Goal: Check status: Check status

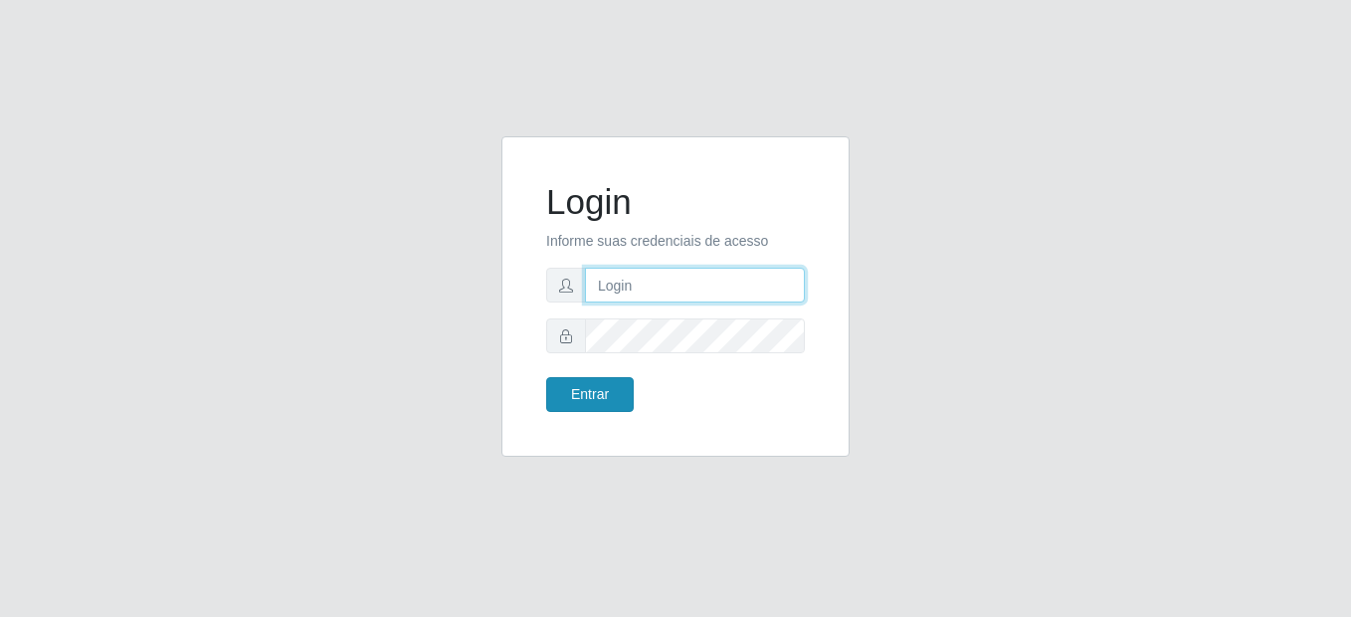
type input "mariabemais@B8"
click at [564, 389] on button "Entrar" at bounding box center [590, 394] width 88 height 35
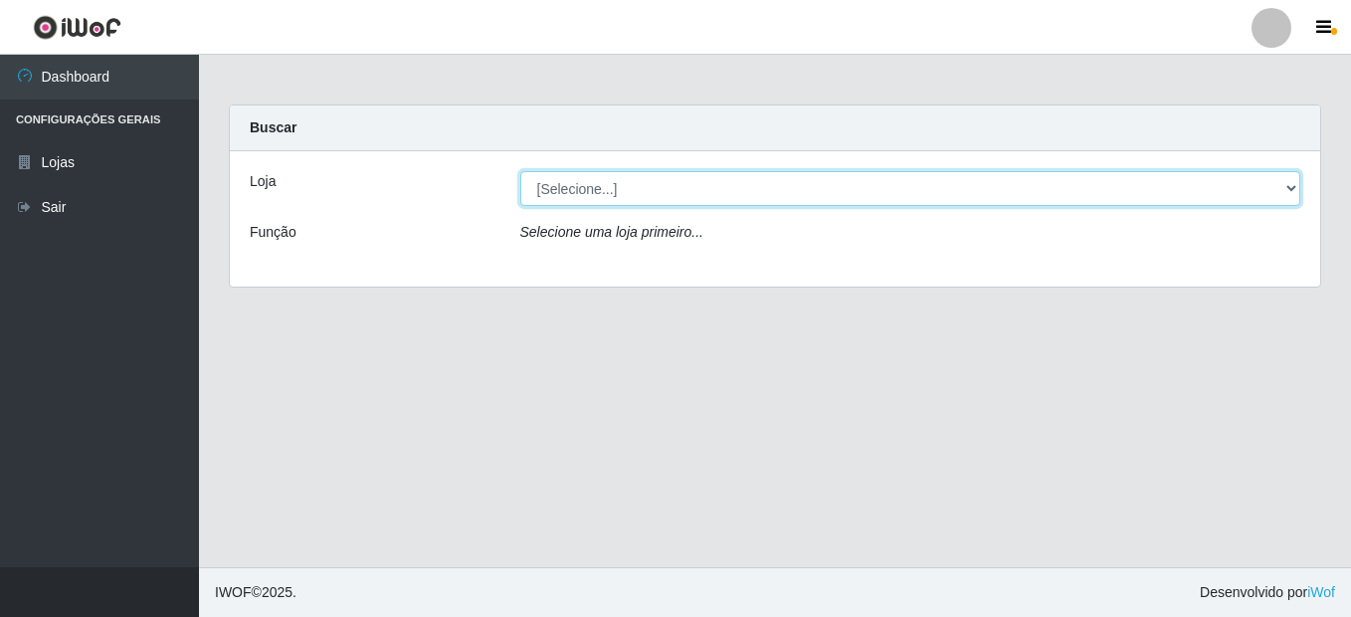
click at [758, 192] on select "[Selecione...] Bemais Supermercados - B8 [PERSON_NAME]" at bounding box center [910, 188] width 781 height 35
select select "413"
click at [520, 171] on select "[Selecione...] Bemais Supermercados - B8 [PERSON_NAME]" at bounding box center [910, 188] width 781 height 35
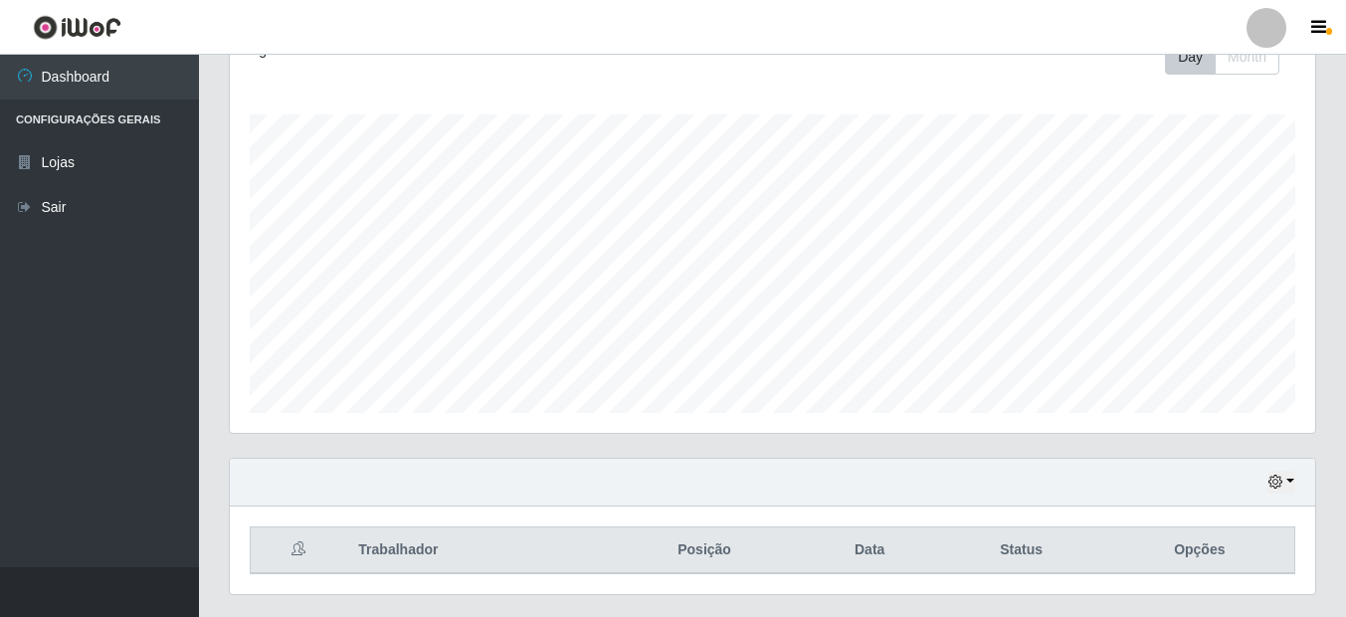
scroll to position [350, 0]
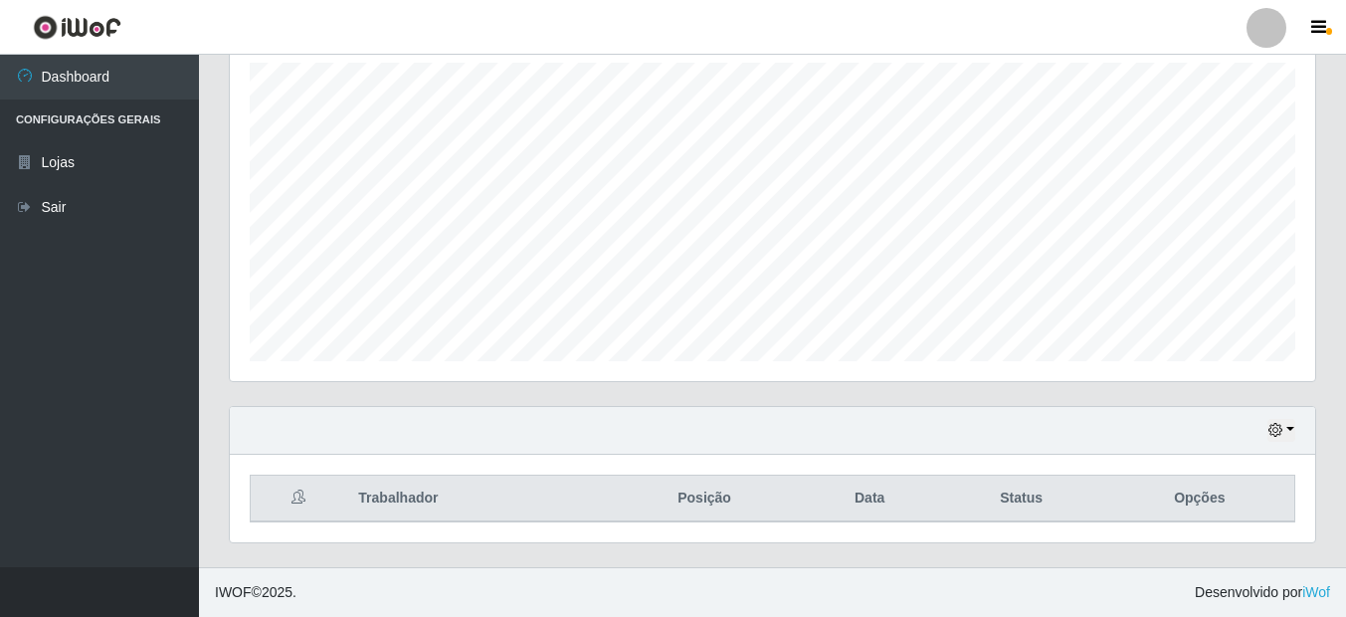
click at [1296, 442] on div "Hoje 1 dia 3 dias 1 Semana Não encerrados" at bounding box center [773, 431] width 1086 height 48
click at [1290, 439] on button "button" at bounding box center [1282, 430] width 28 height 23
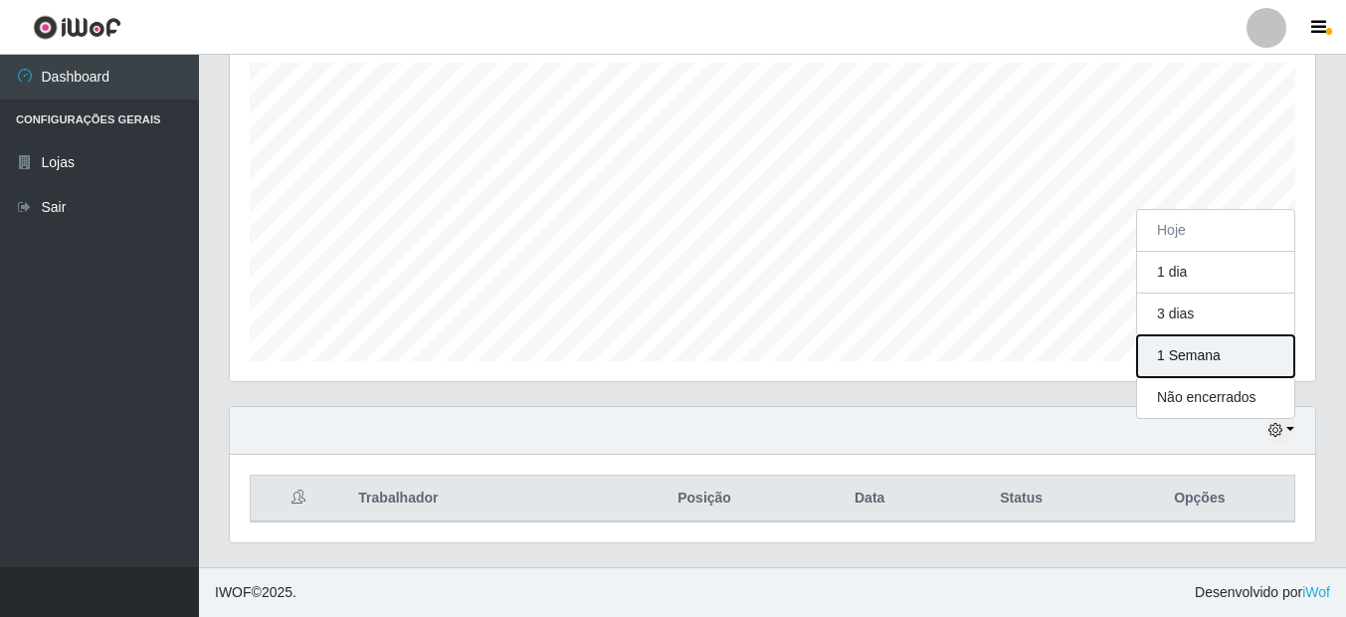
click at [1193, 361] on button "1 Semana" at bounding box center [1215, 356] width 157 height 42
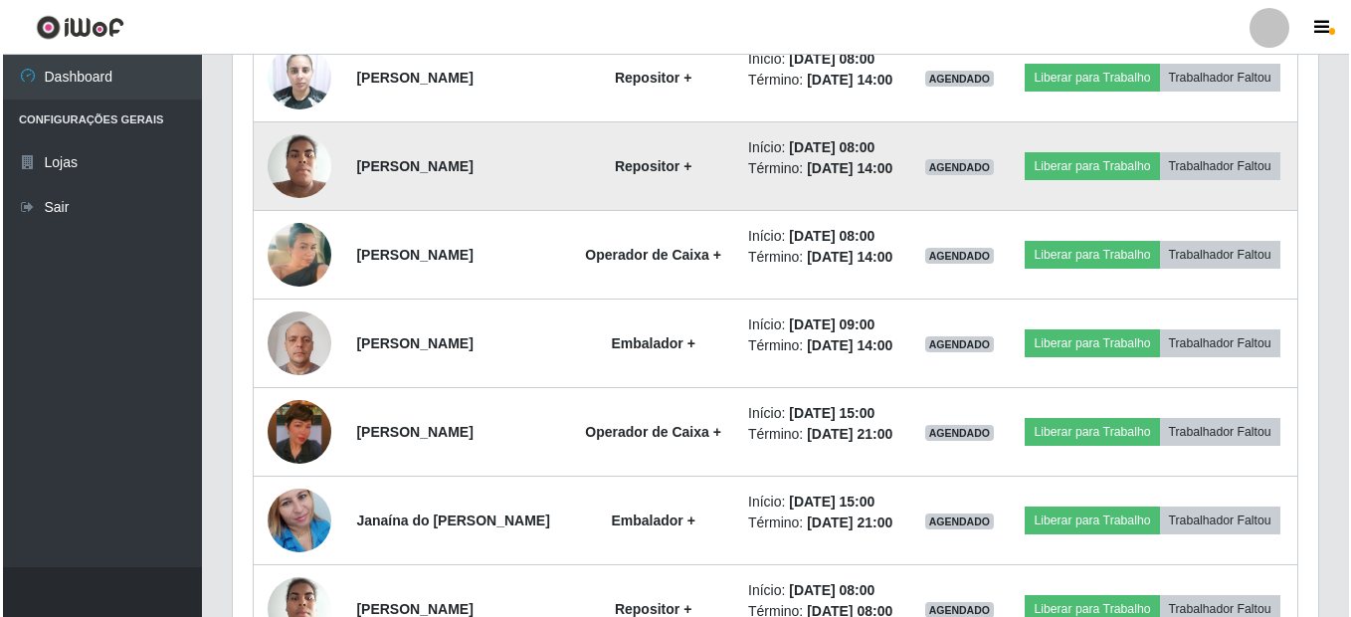
scroll to position [848, 0]
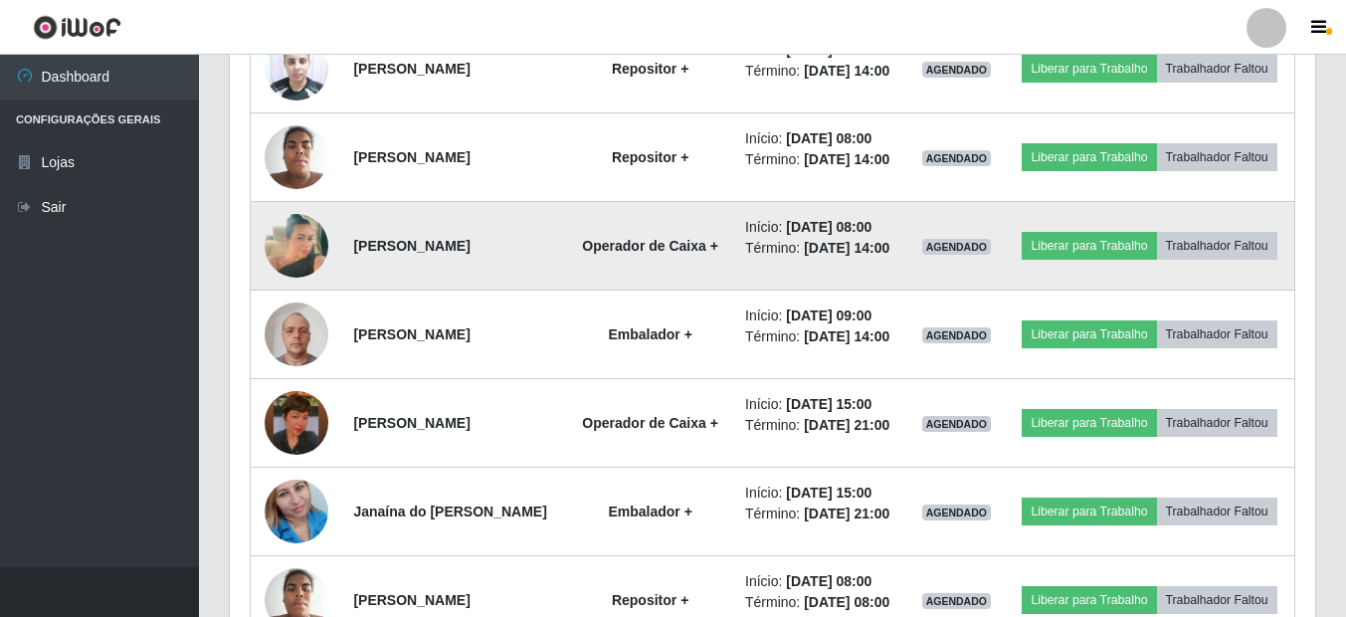
click at [304, 283] on img at bounding box center [297, 245] width 64 height 113
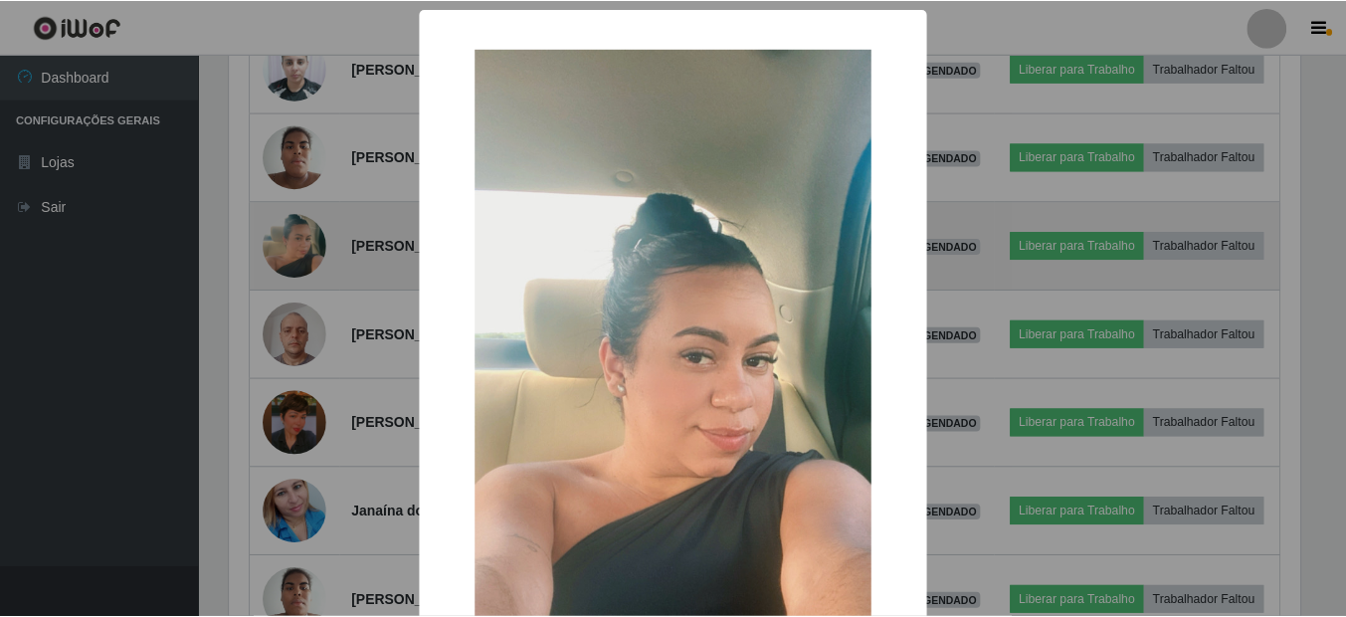
scroll to position [413, 1076]
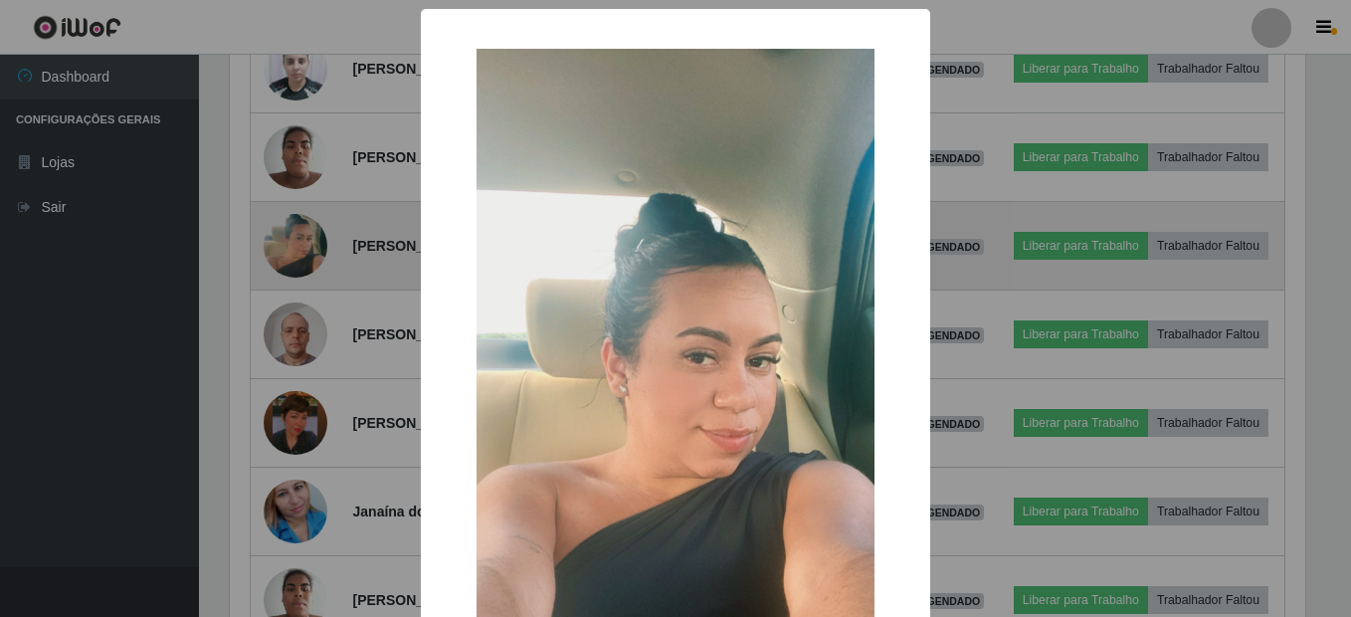
click at [304, 283] on div "× OK Cancel" at bounding box center [675, 308] width 1351 height 617
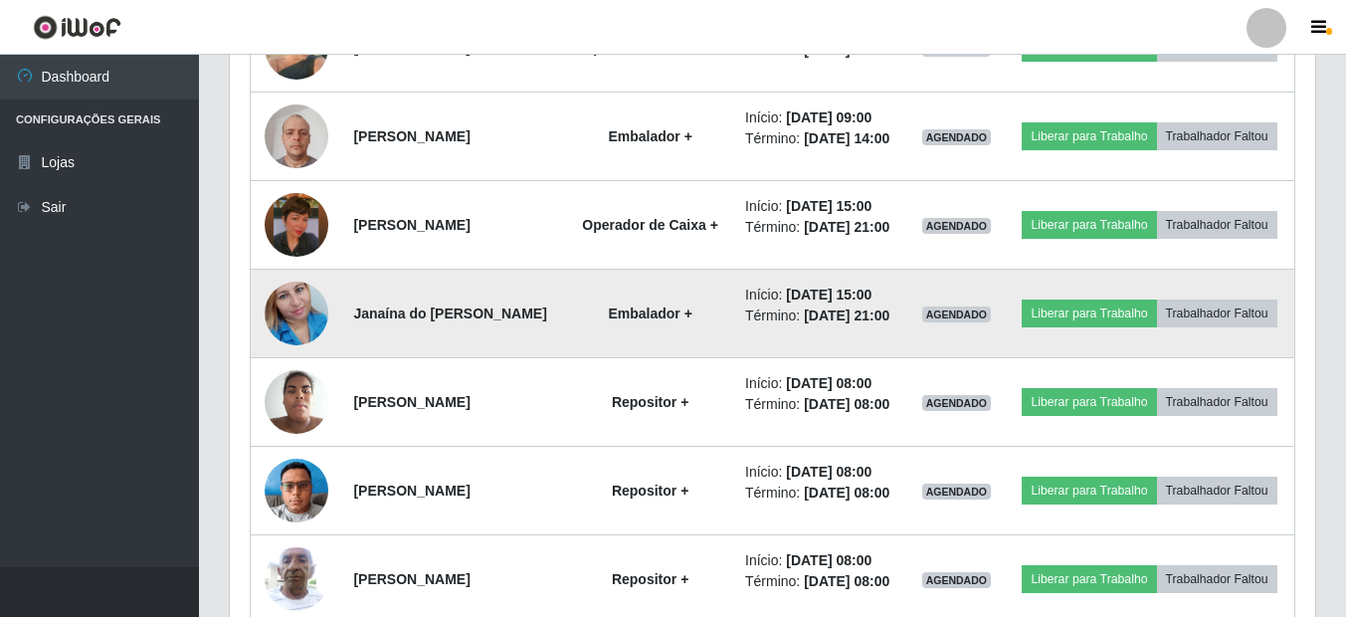
scroll to position [1047, 0]
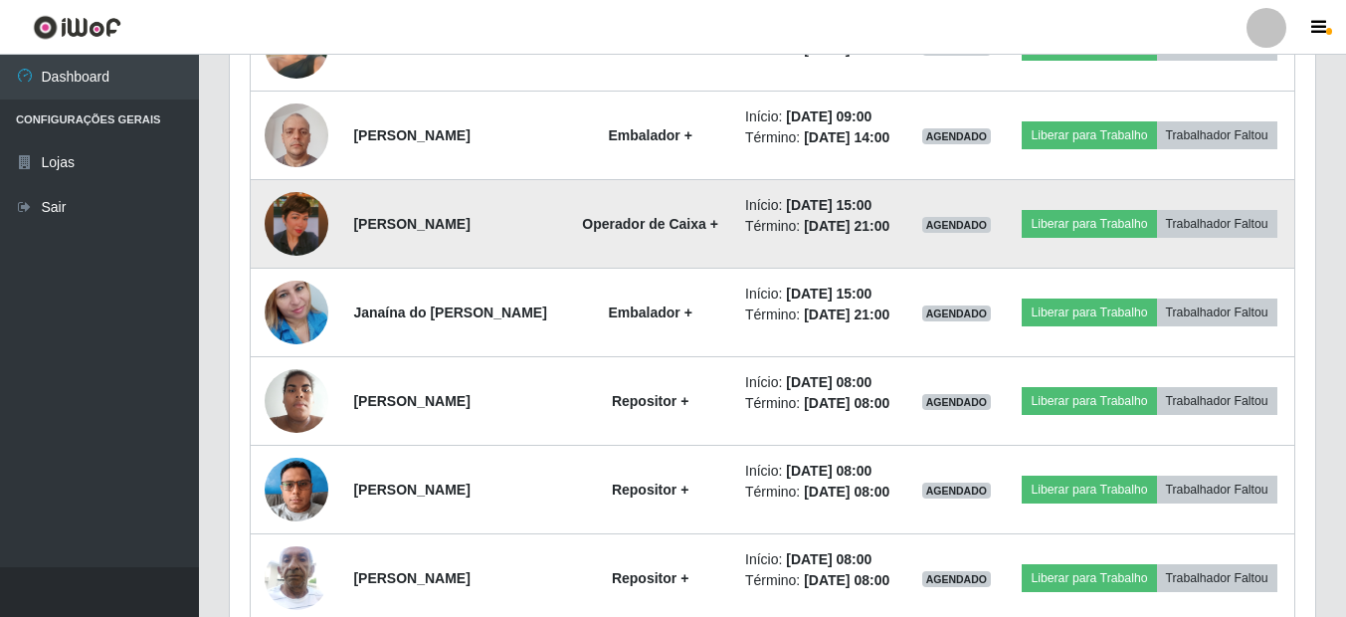
click at [293, 281] on img at bounding box center [297, 223] width 64 height 113
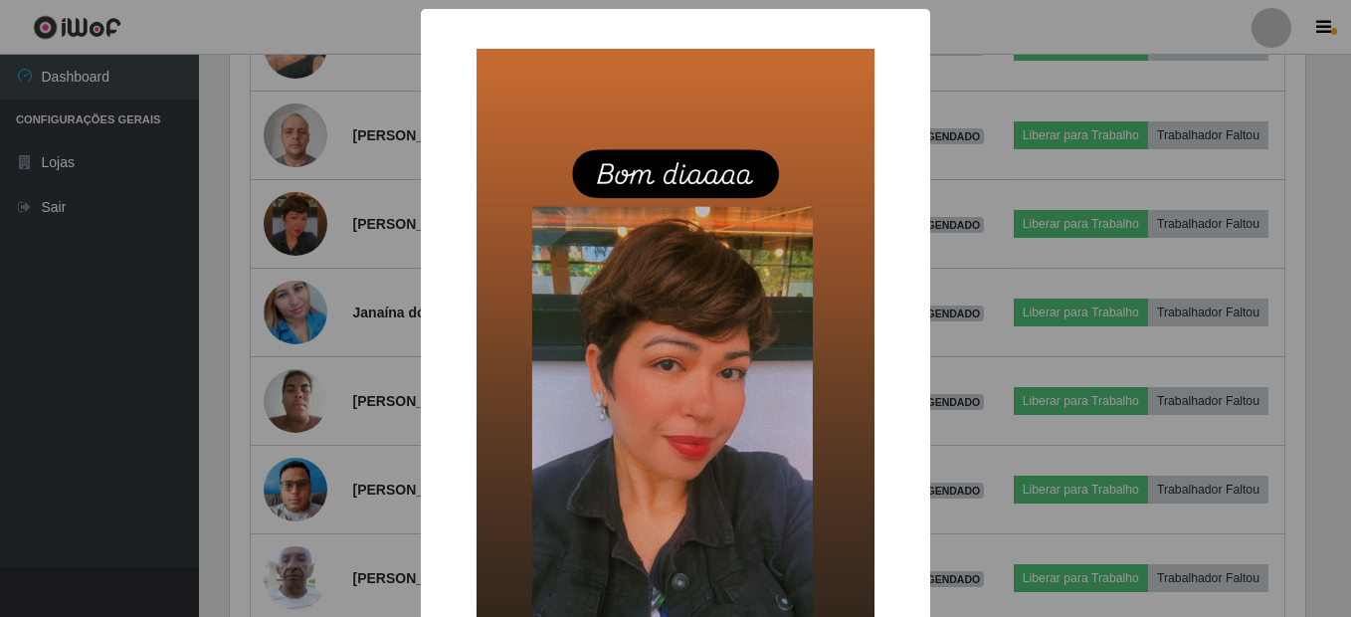
click at [295, 305] on div "× OK Cancel" at bounding box center [675, 308] width 1351 height 617
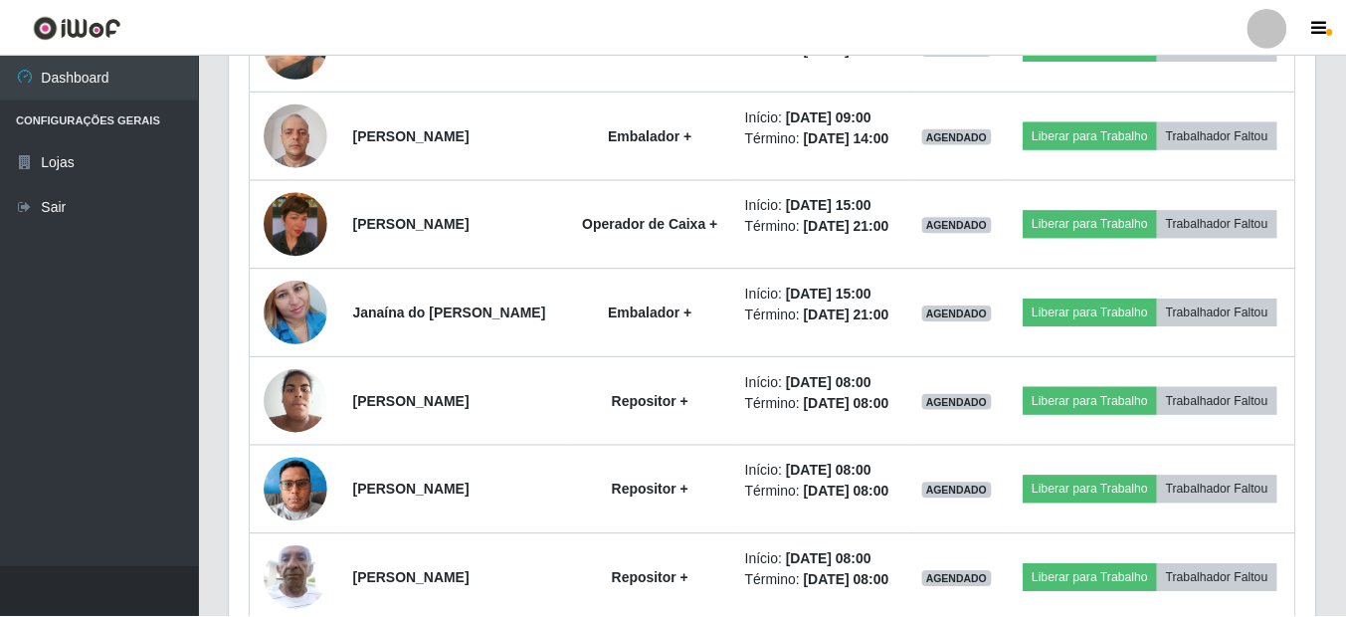
scroll to position [413, 1086]
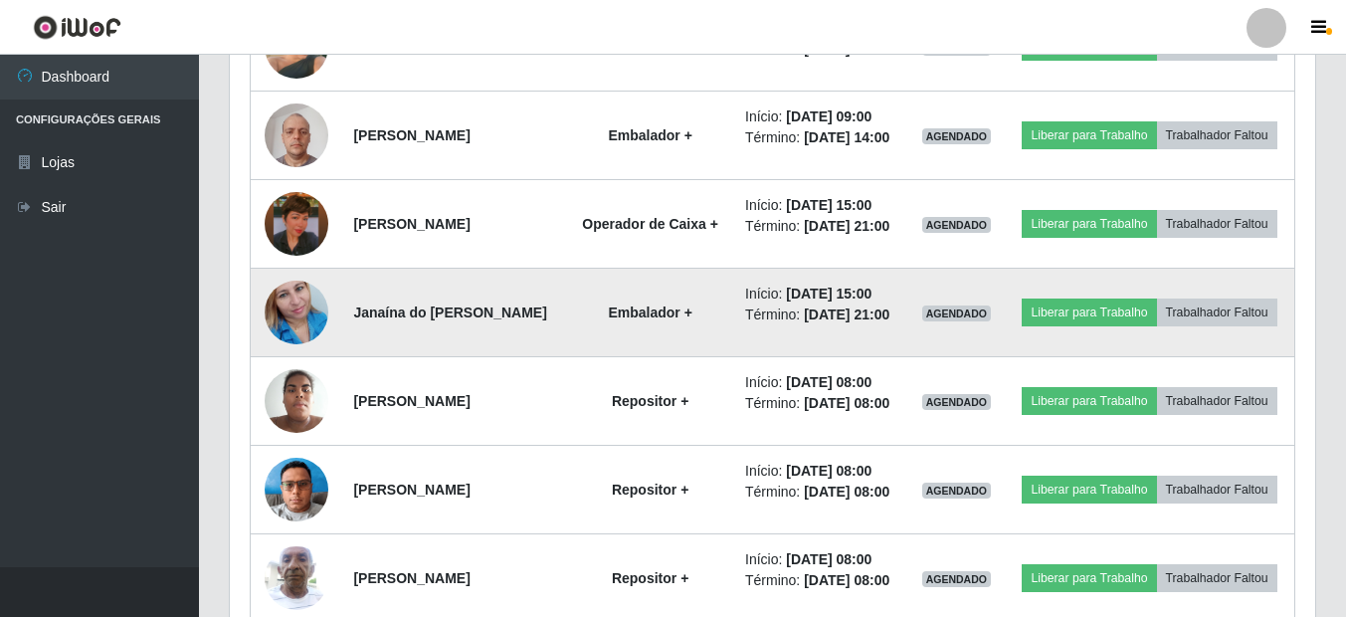
click at [302, 369] on img at bounding box center [297, 312] width 64 height 113
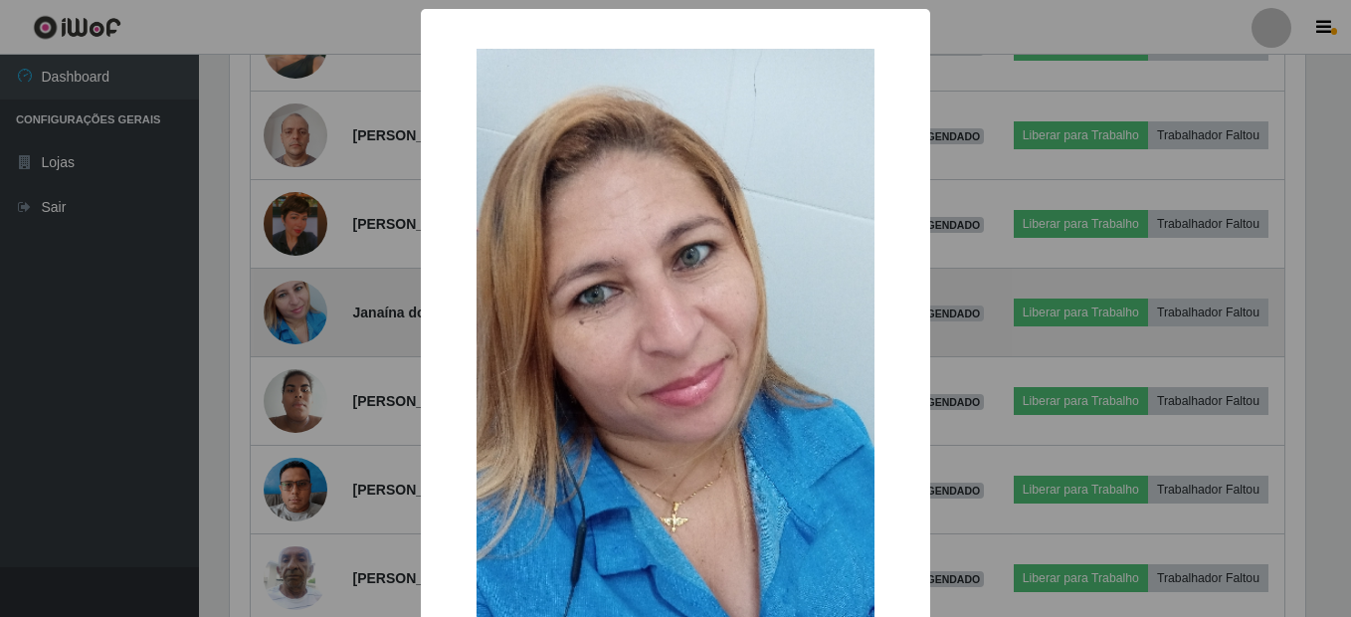
click at [302, 381] on div "× OK Cancel" at bounding box center [675, 308] width 1351 height 617
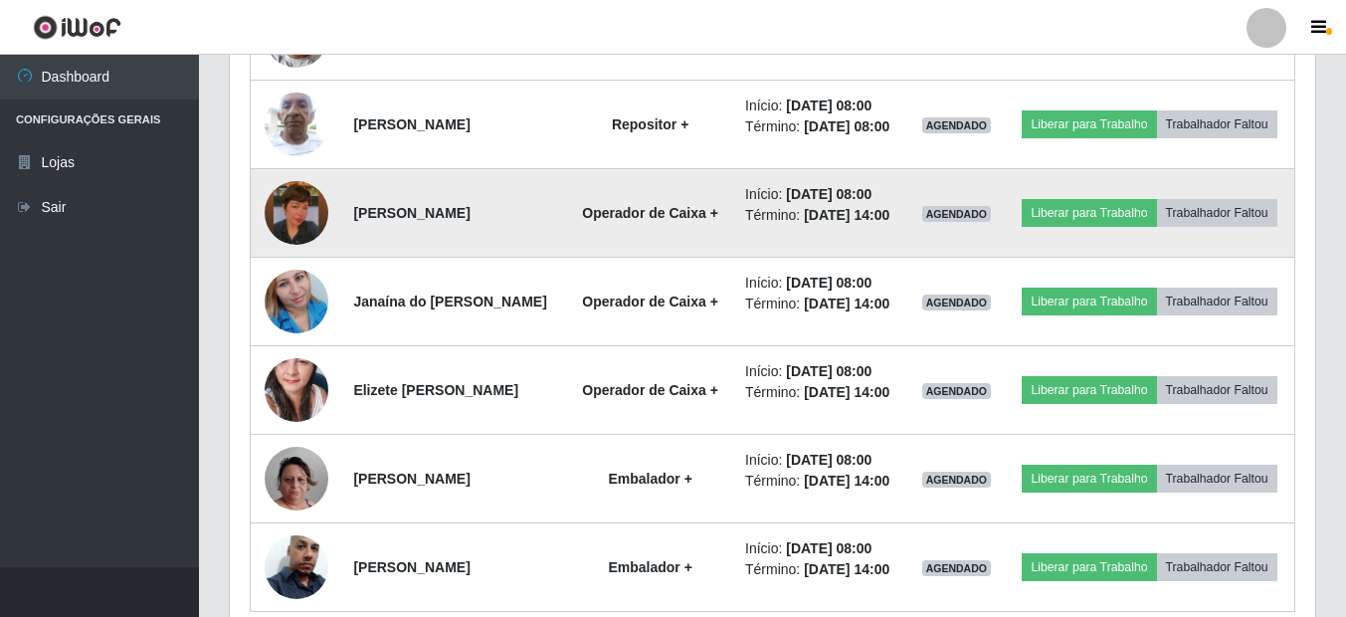
scroll to position [1544, 0]
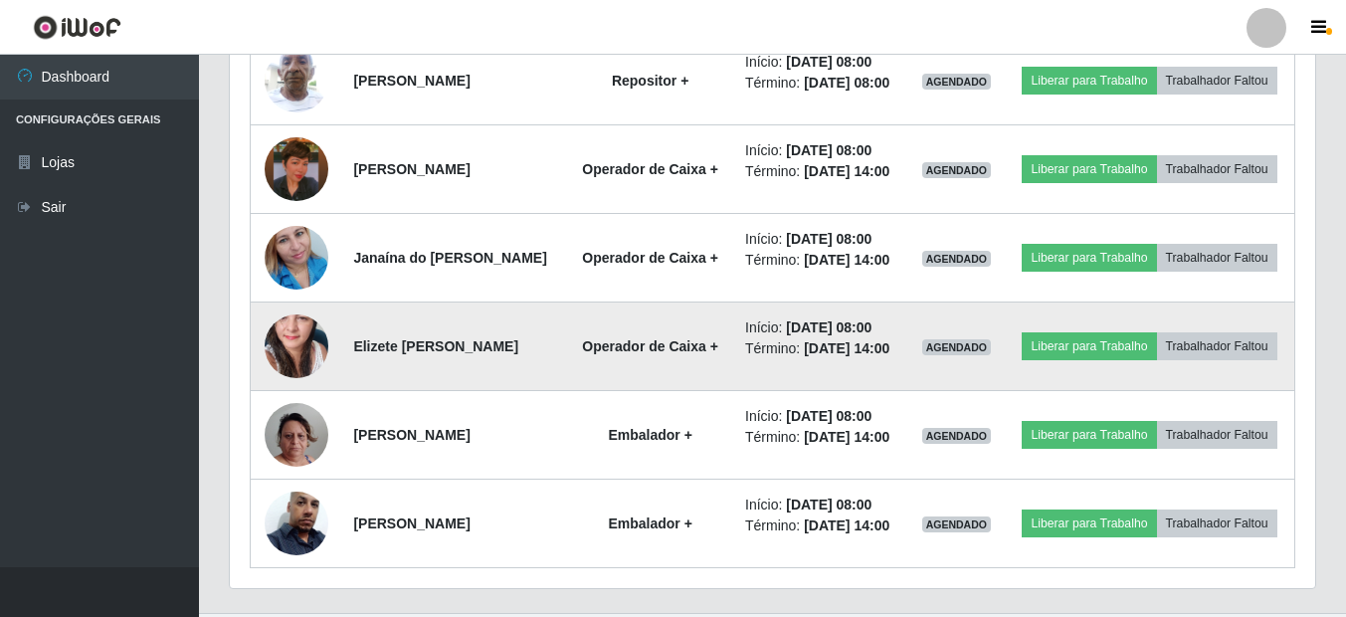
click at [296, 413] on img at bounding box center [297, 346] width 64 height 134
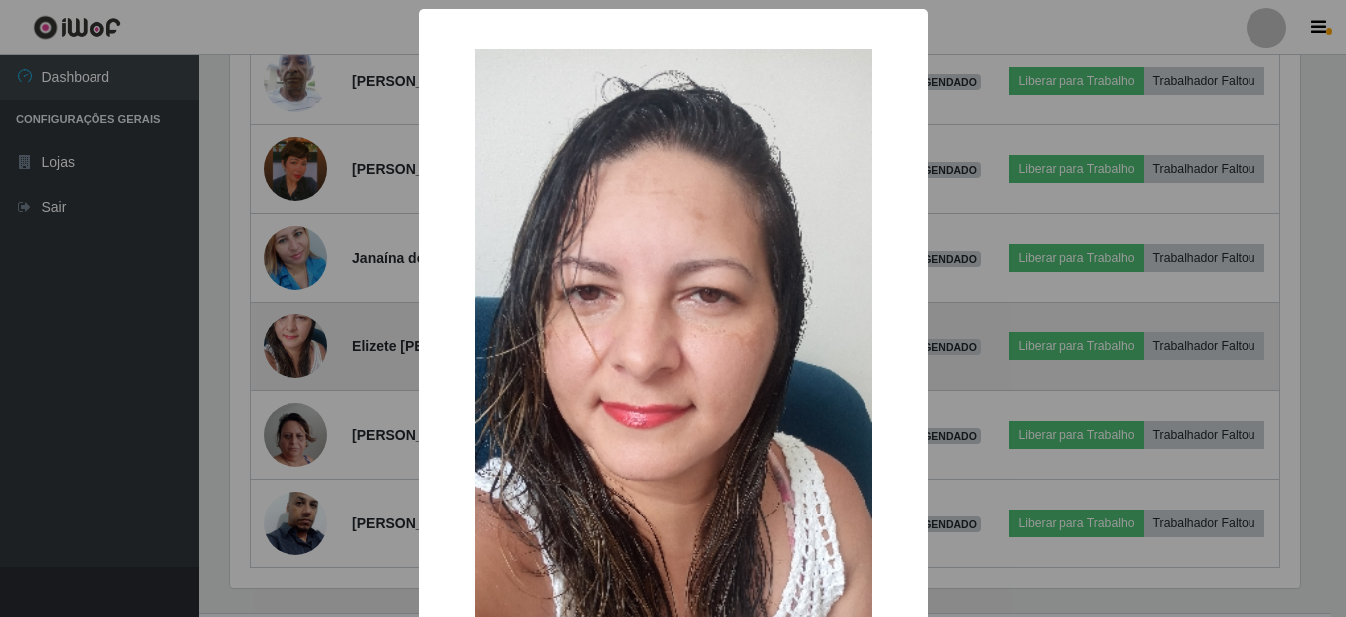
scroll to position [413, 1076]
click at [296, 499] on div "× OK Cancel" at bounding box center [675, 308] width 1351 height 617
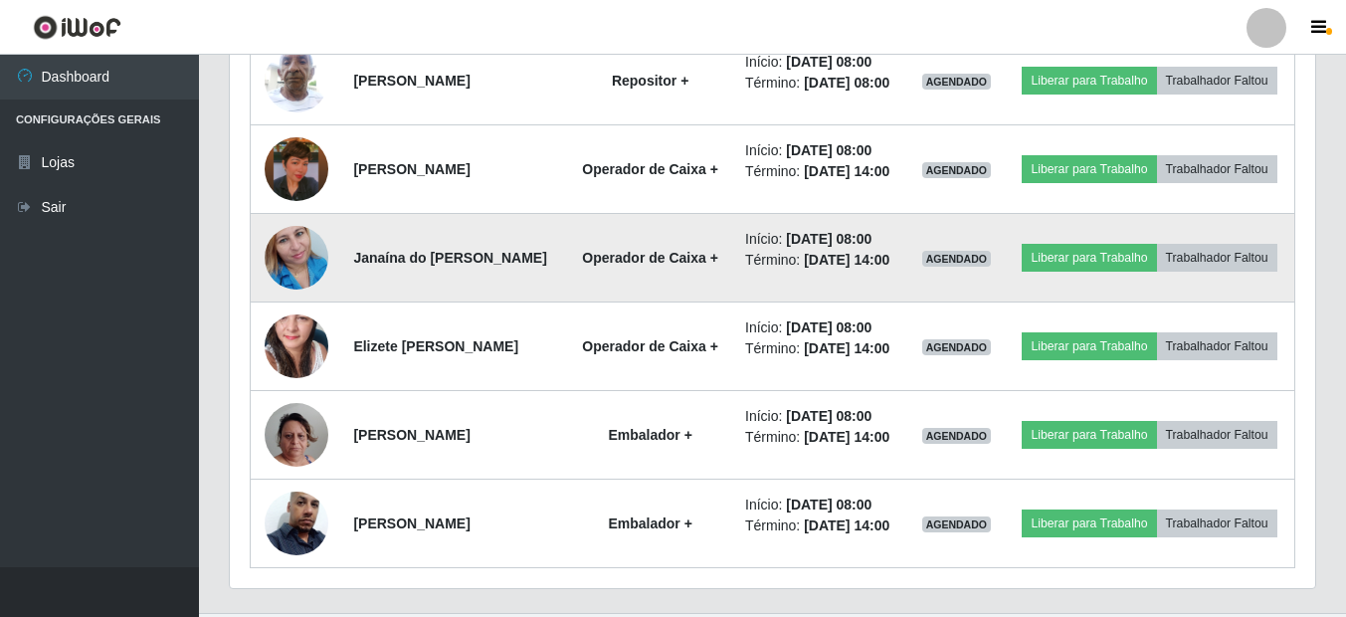
click at [300, 314] on img at bounding box center [297, 257] width 64 height 113
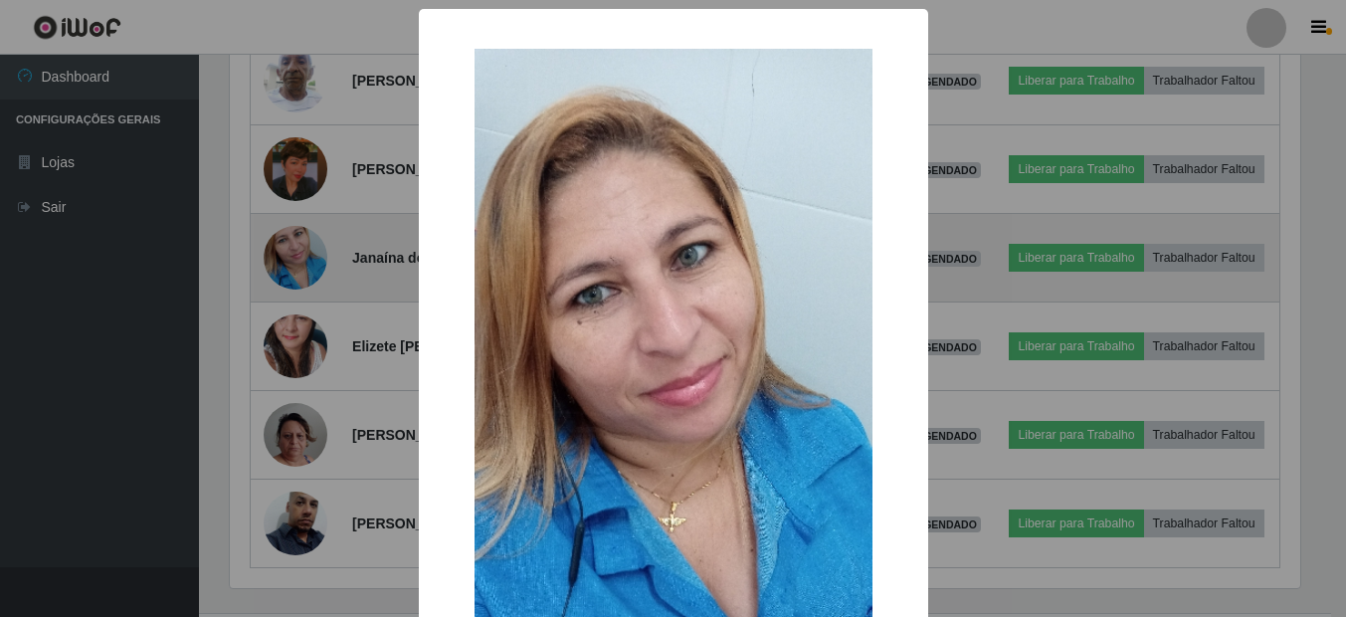
scroll to position [0, 0]
click at [300, 439] on div "× OK Cancel" at bounding box center [675, 308] width 1351 height 617
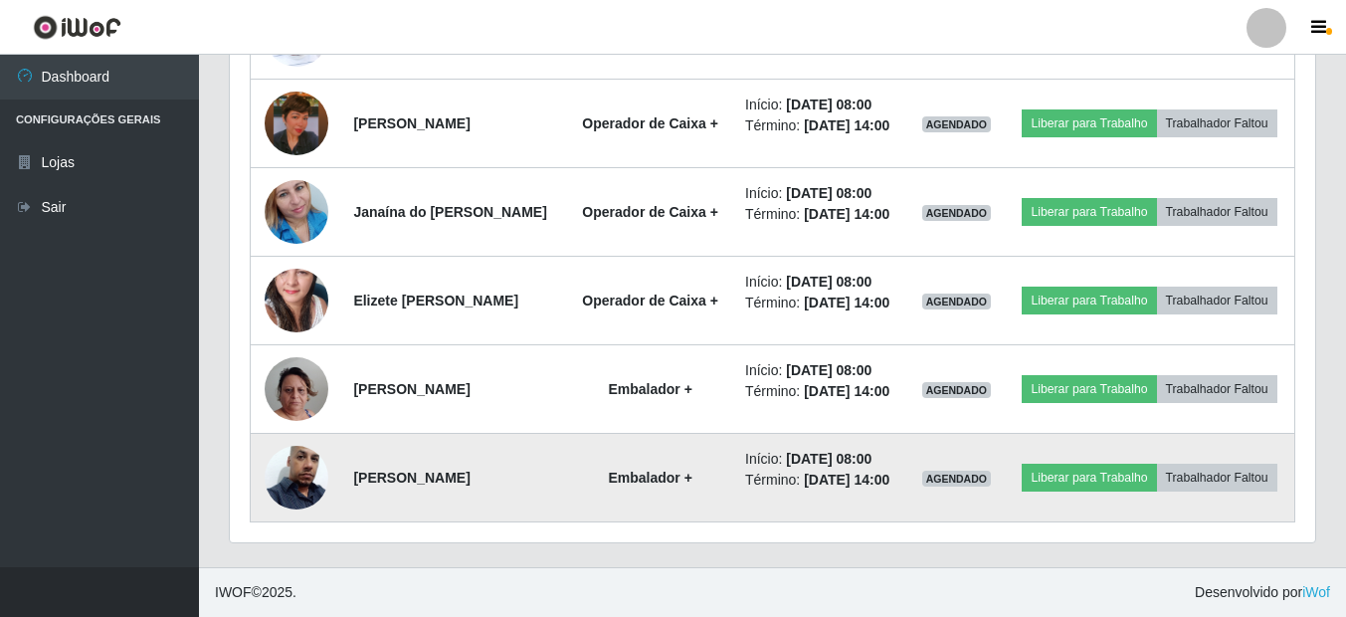
click at [292, 505] on img at bounding box center [297, 477] width 64 height 113
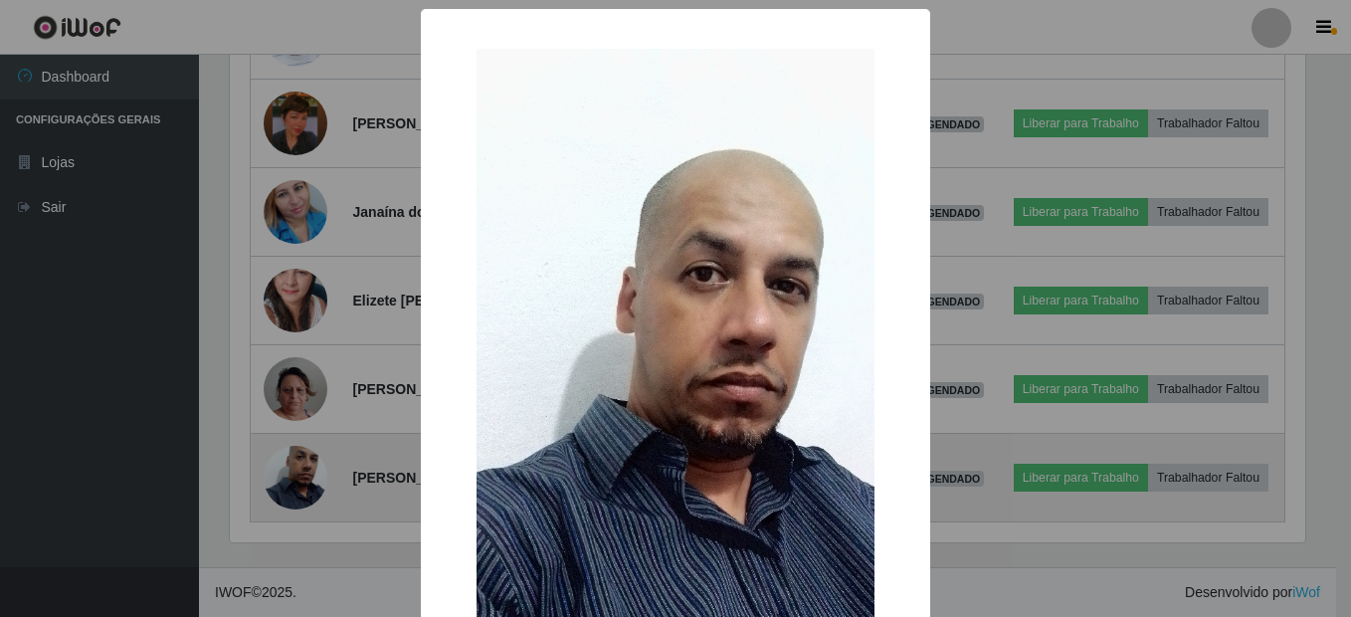
click at [292, 505] on div "× OK Cancel" at bounding box center [675, 308] width 1351 height 617
